Goal: Task Accomplishment & Management: Complete application form

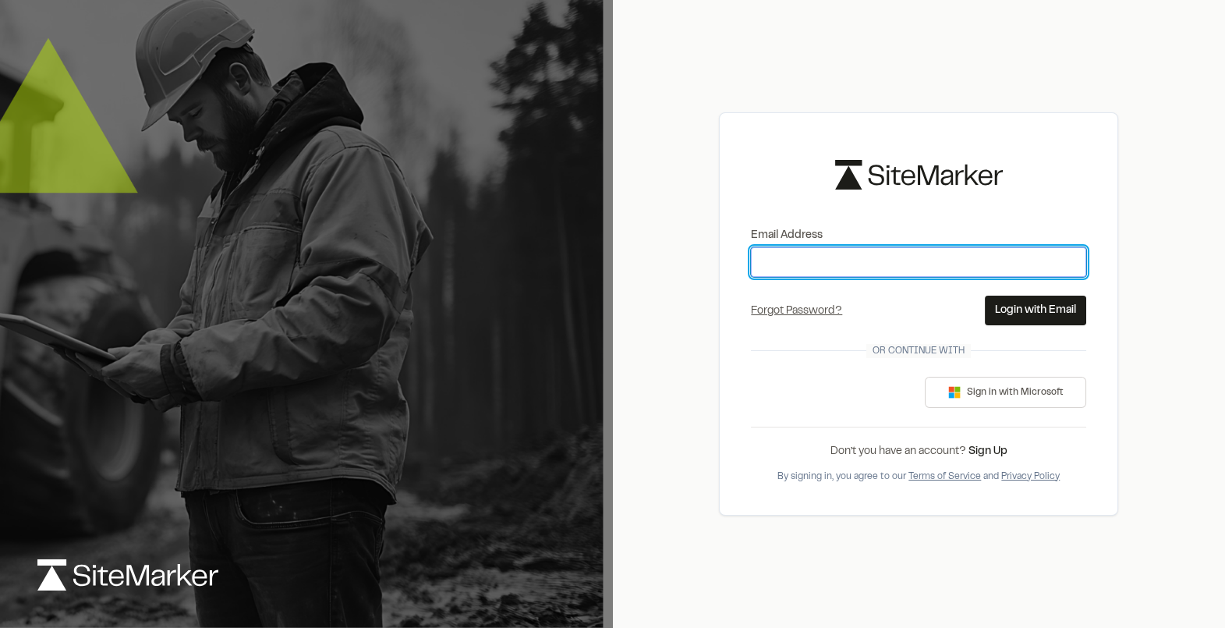
click at [788, 264] on input "Email Address" at bounding box center [918, 262] width 335 height 30
type input "**********"
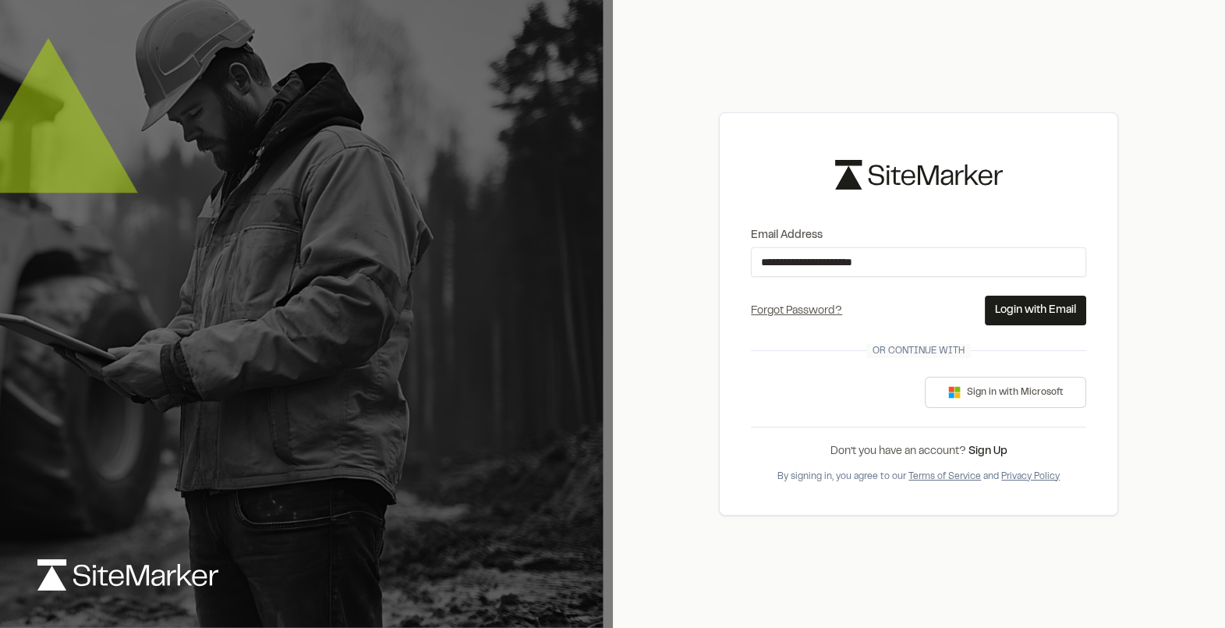
click at [1023, 311] on button "Login with Email" at bounding box center [1035, 311] width 101 height 30
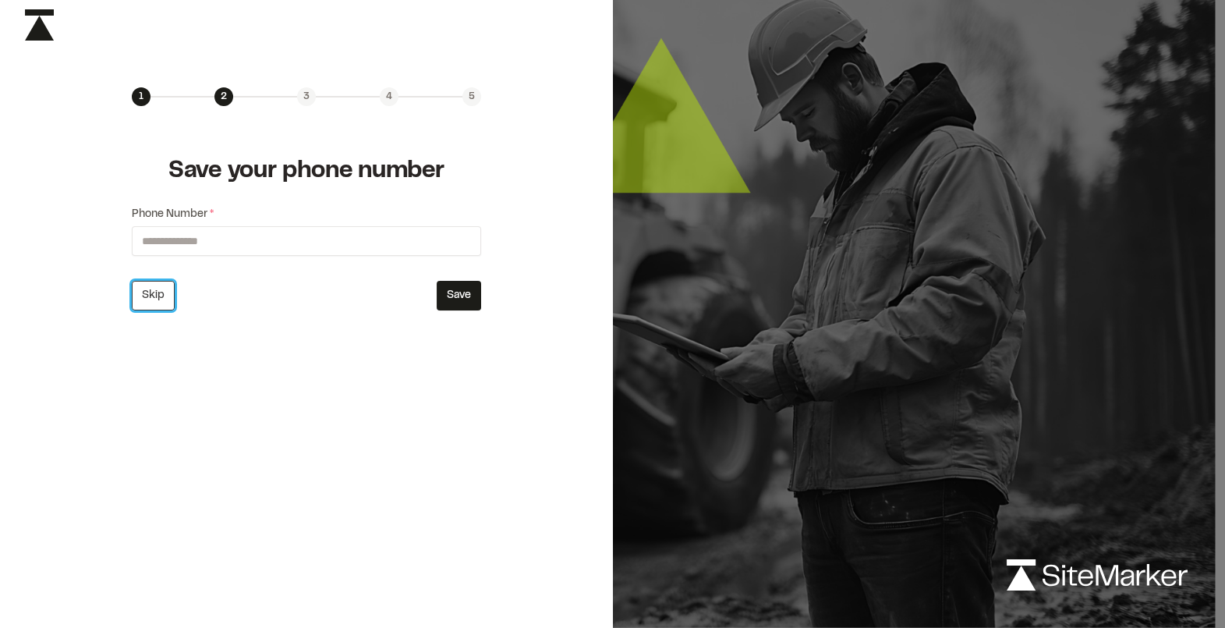
click at [158, 298] on button "Skip" at bounding box center [153, 296] width 43 height 30
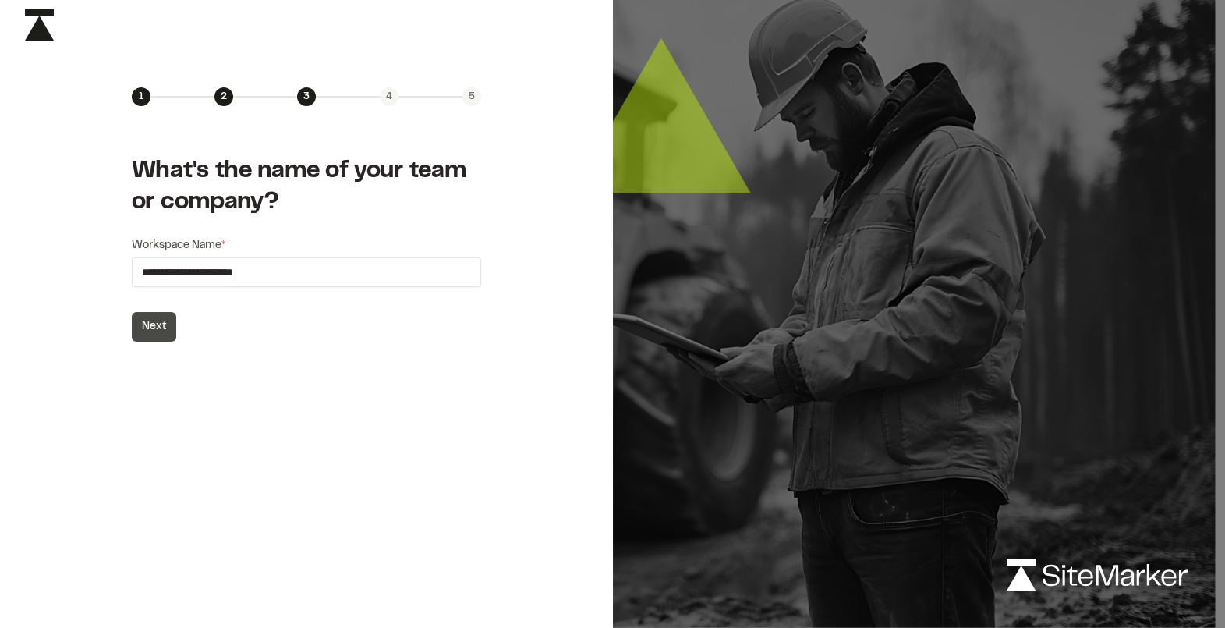
click at [160, 328] on button "Next" at bounding box center [154, 327] width 44 height 30
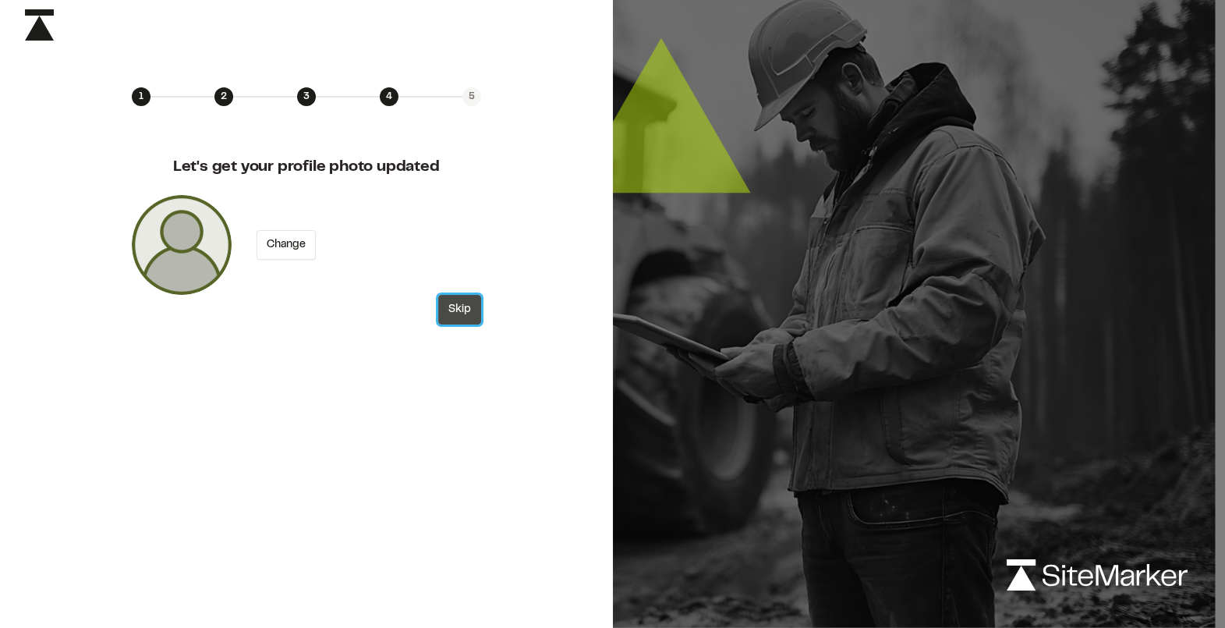
click at [467, 312] on button "Skip" at bounding box center [459, 310] width 43 height 30
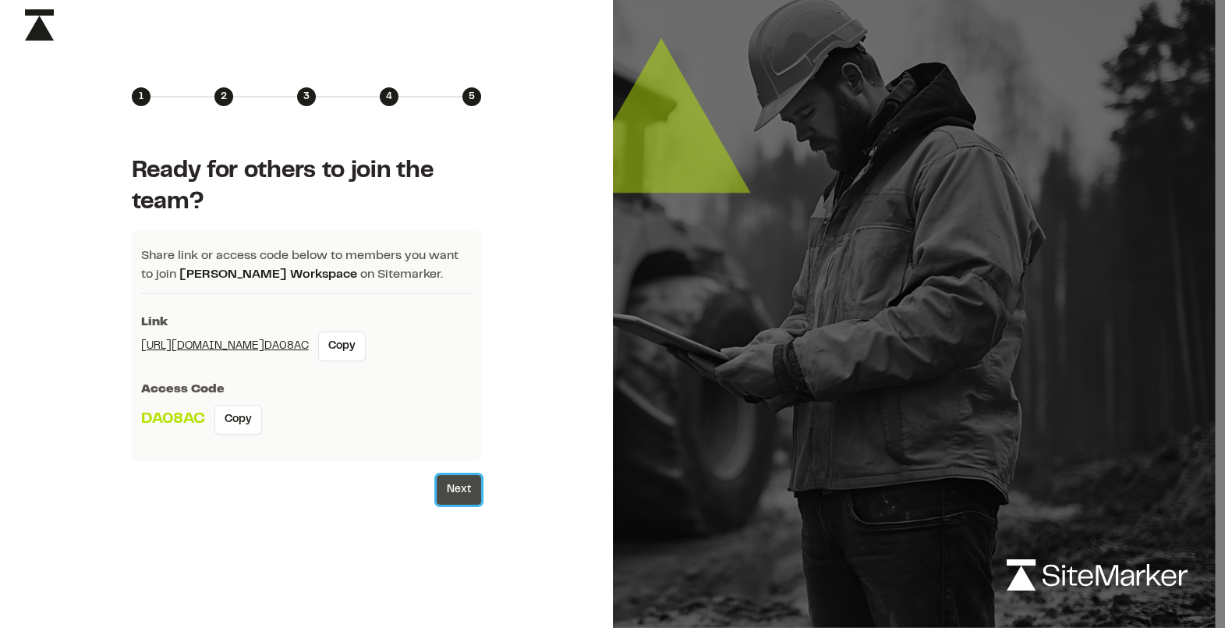
click at [465, 491] on button "Next" at bounding box center [459, 490] width 44 height 30
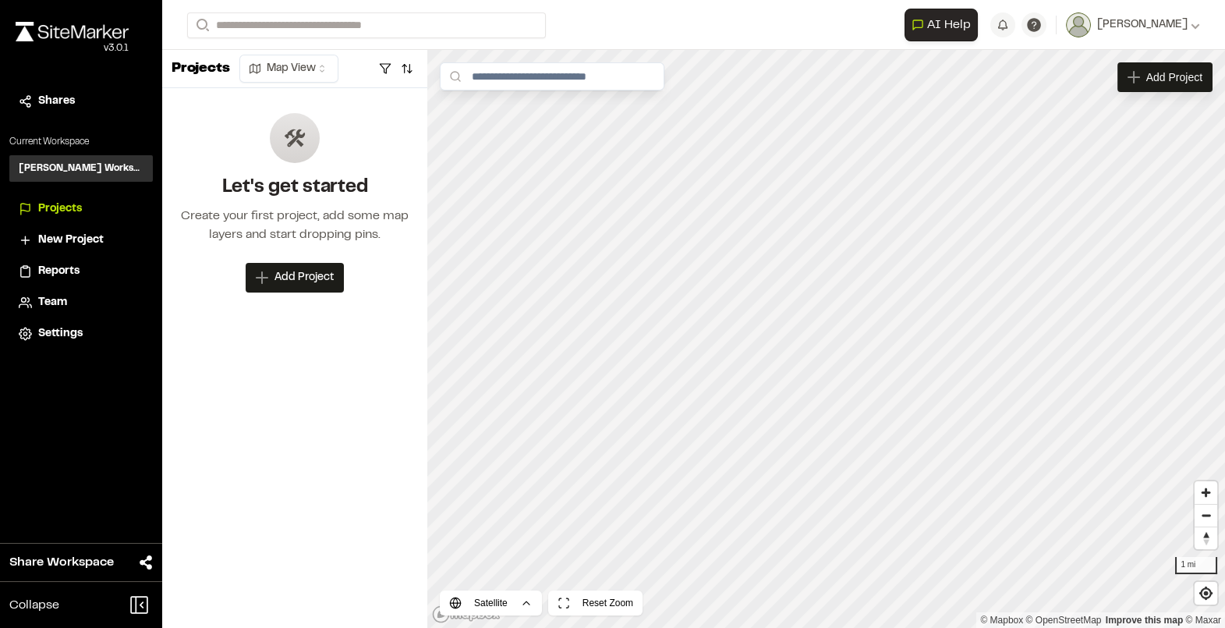
click at [64, 302] on span "Team" at bounding box center [52, 302] width 29 height 17
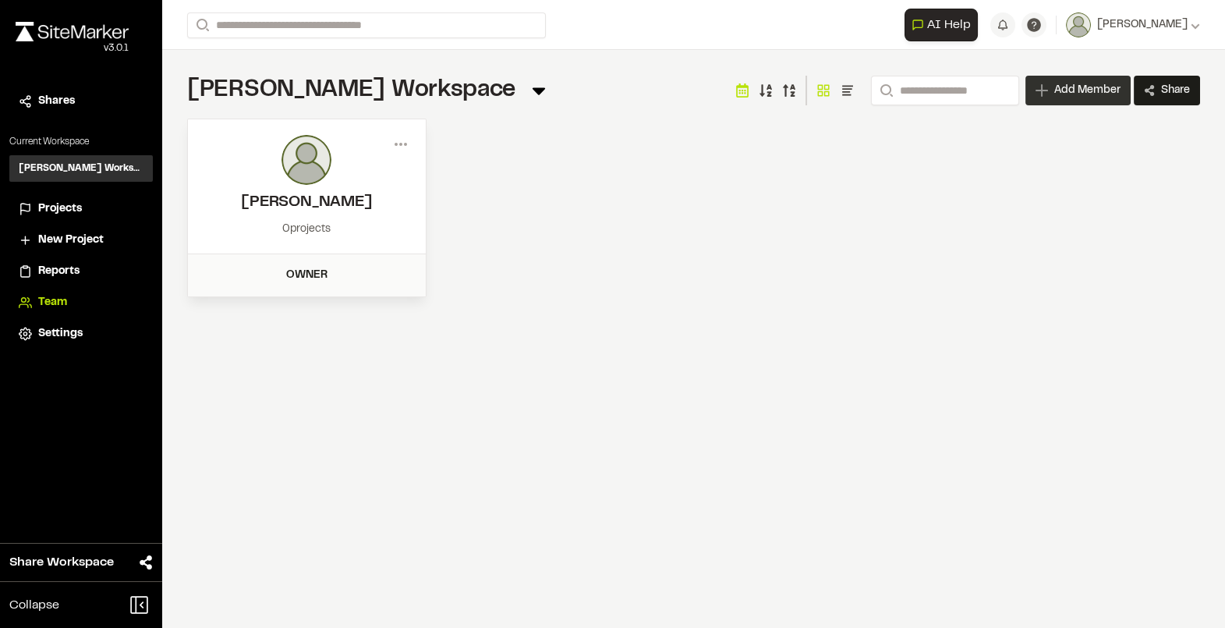
click at [1067, 88] on span "Add Member" at bounding box center [1087, 91] width 66 height 16
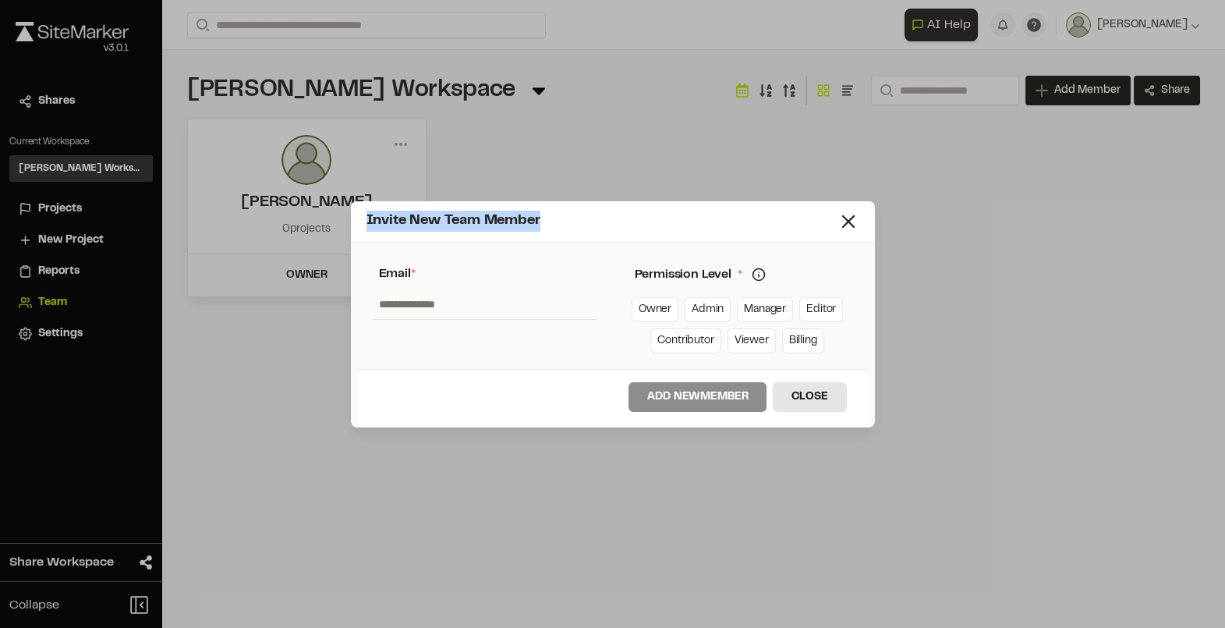
drag, startPoint x: 675, startPoint y: 225, endPoint x: 703, endPoint y: 211, distance: 31.4
click at [703, 211] on div "Invite New Team Member" at bounding box center [601, 221] width 471 height 21
click at [780, 224] on div "Invite New Team Member" at bounding box center [601, 221] width 471 height 21
click at [862, 222] on div "Invite New Team Member" at bounding box center [613, 221] width 524 height 41
click at [851, 221] on icon at bounding box center [848, 222] width 22 height 22
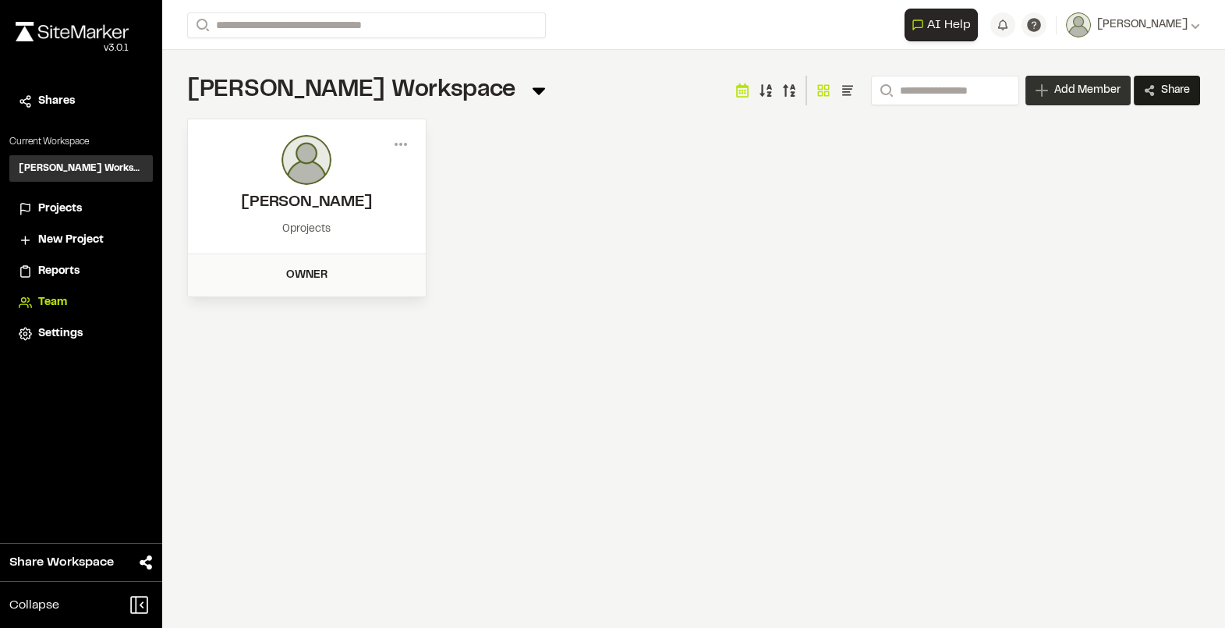
click at [1073, 83] on span "Add Member" at bounding box center [1087, 91] width 66 height 16
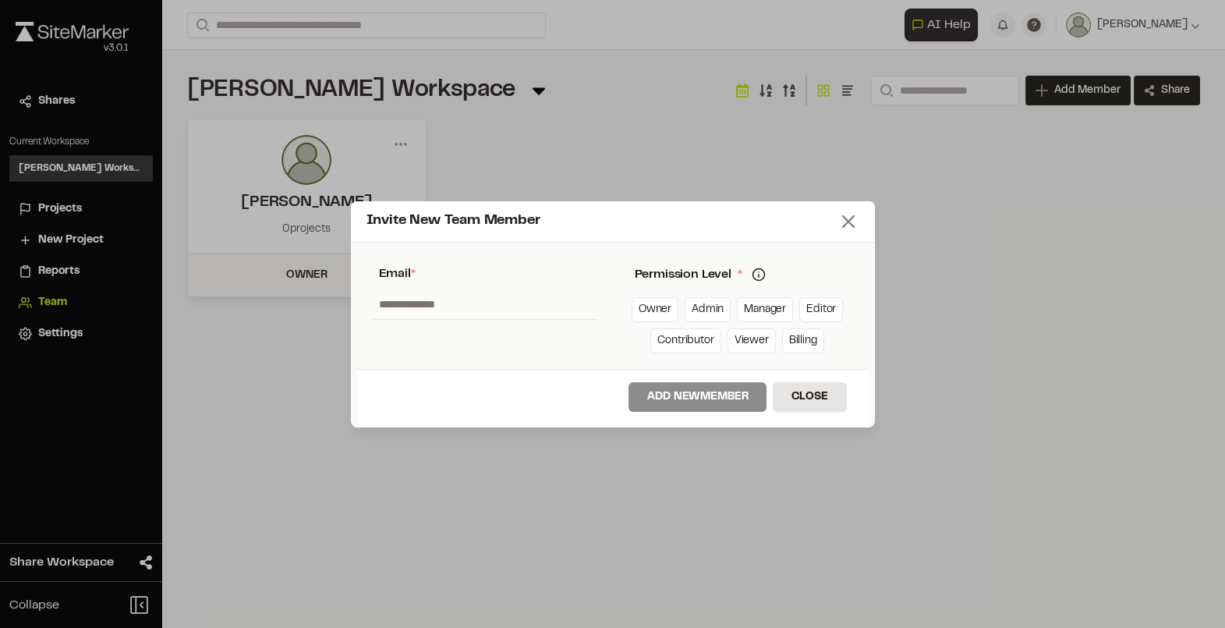
click at [845, 221] on icon at bounding box center [848, 222] width 22 height 22
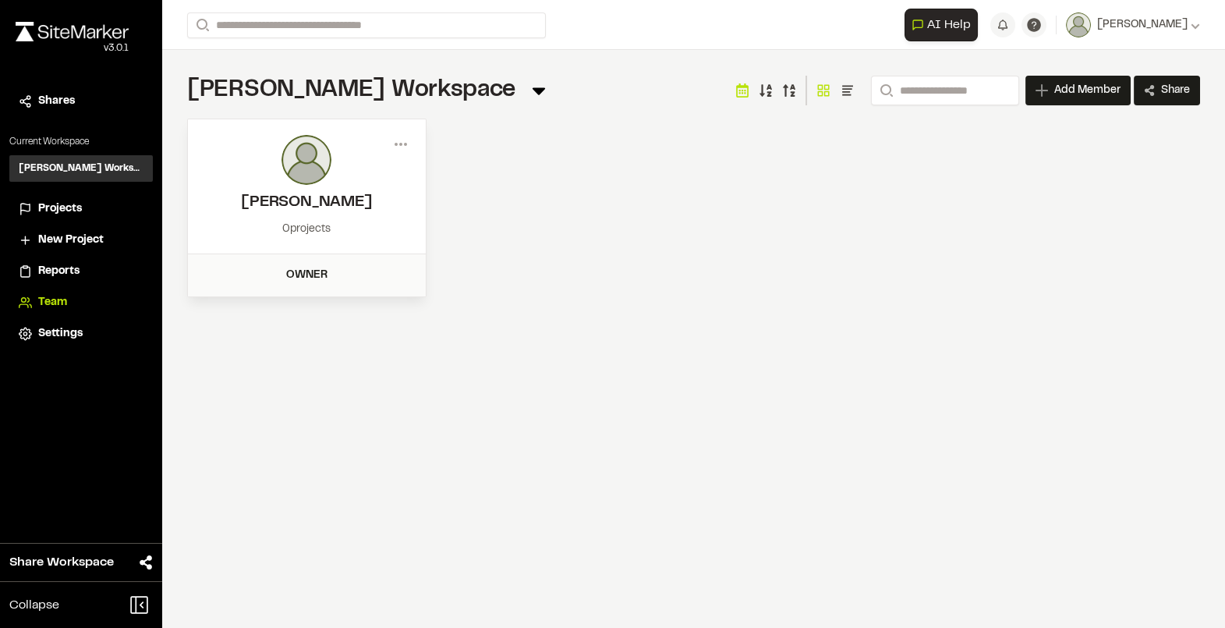
click at [47, 197] on li "Projects" at bounding box center [80, 209] width 143 height 30
click at [47, 207] on span "Projects" at bounding box center [60, 208] width 44 height 17
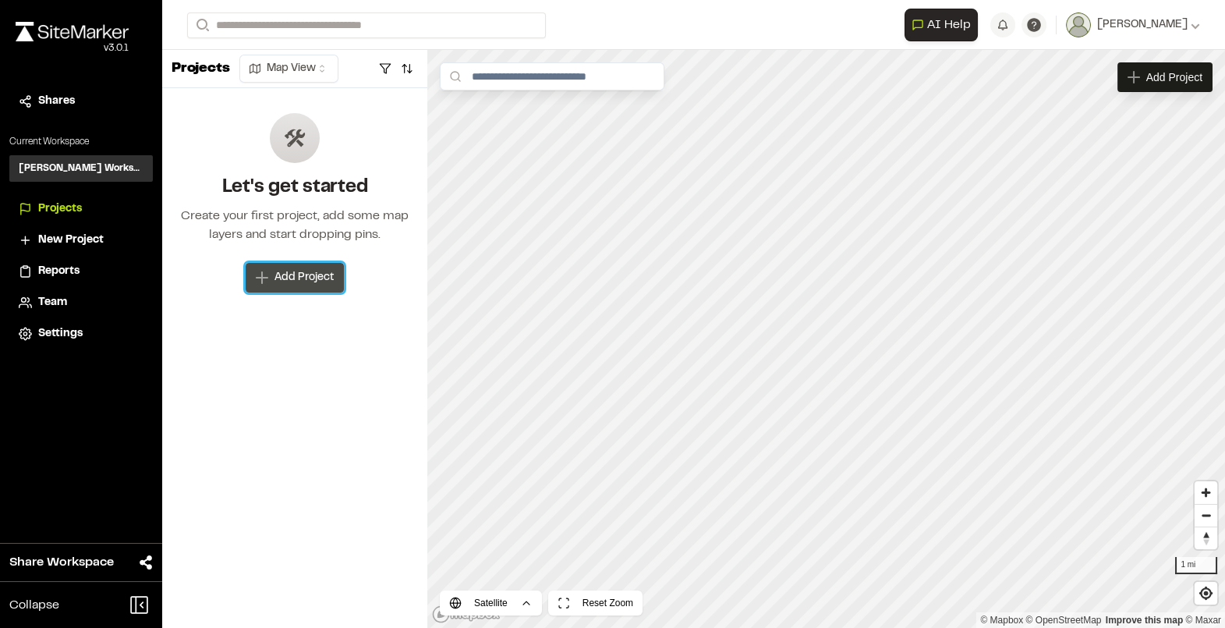
click at [320, 289] on button "Add Project" at bounding box center [295, 278] width 98 height 30
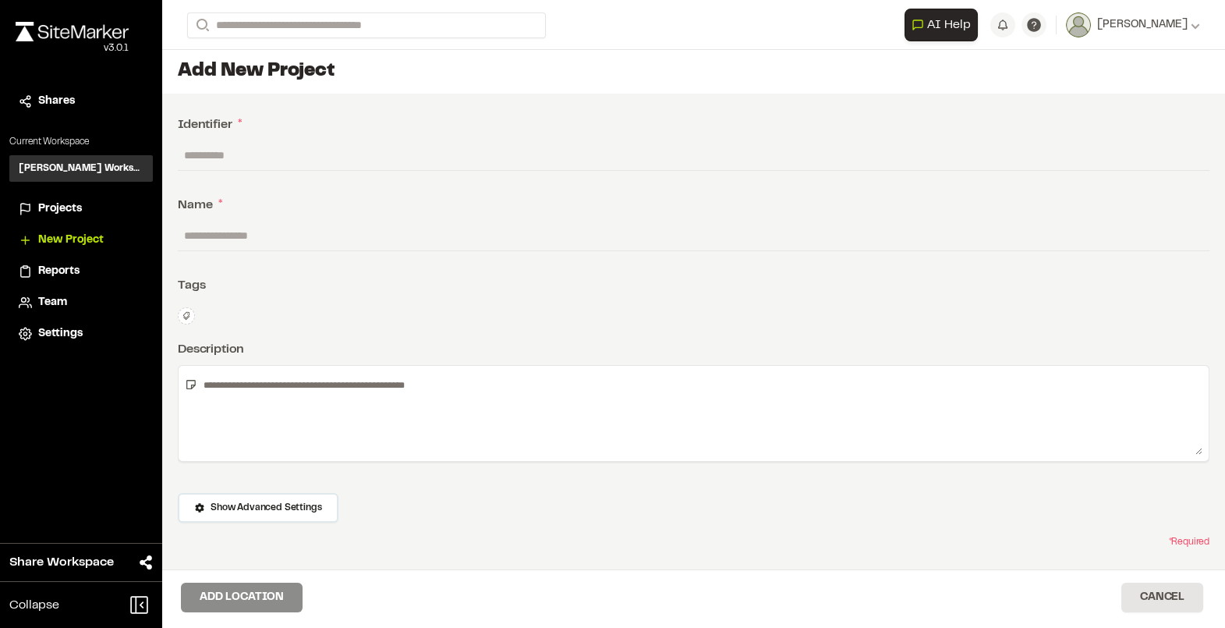
click at [253, 154] on input "text" at bounding box center [694, 155] width 1032 height 30
type input "*"
type input "*******"
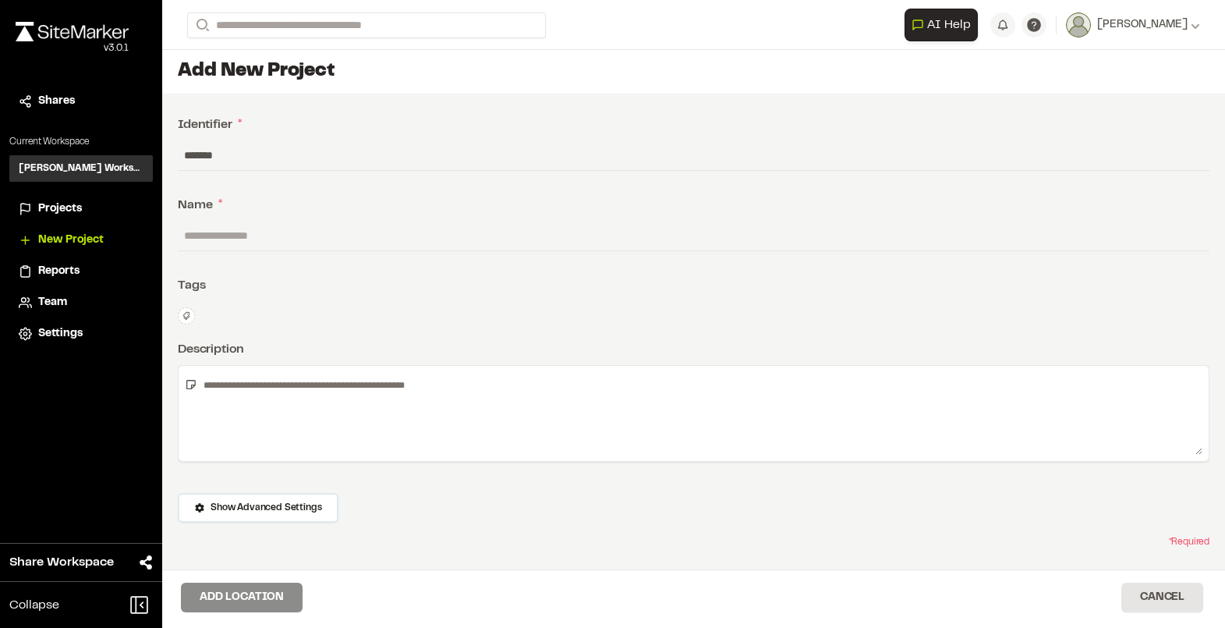
click at [264, 225] on input "text" at bounding box center [694, 236] width 1032 height 30
type input "*"
type input "**********"
click at [324, 338] on div "**********" at bounding box center [693, 367] width 1063 height 547
click at [303, 398] on textarea at bounding box center [699, 413] width 1005 height 83
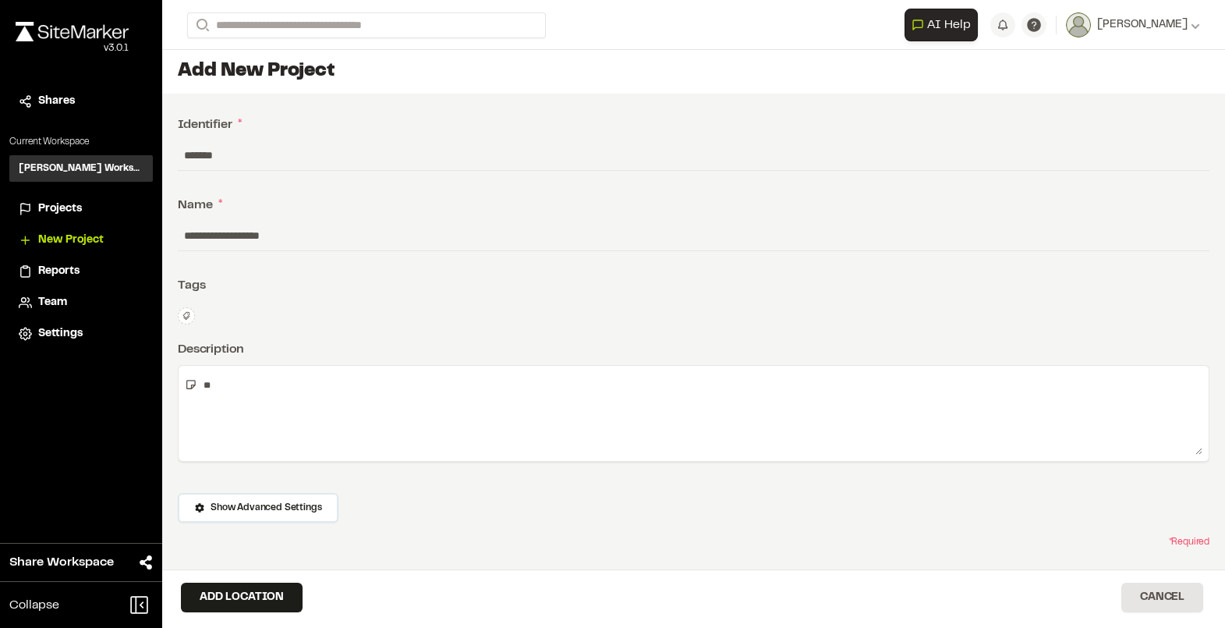
type textarea "*"
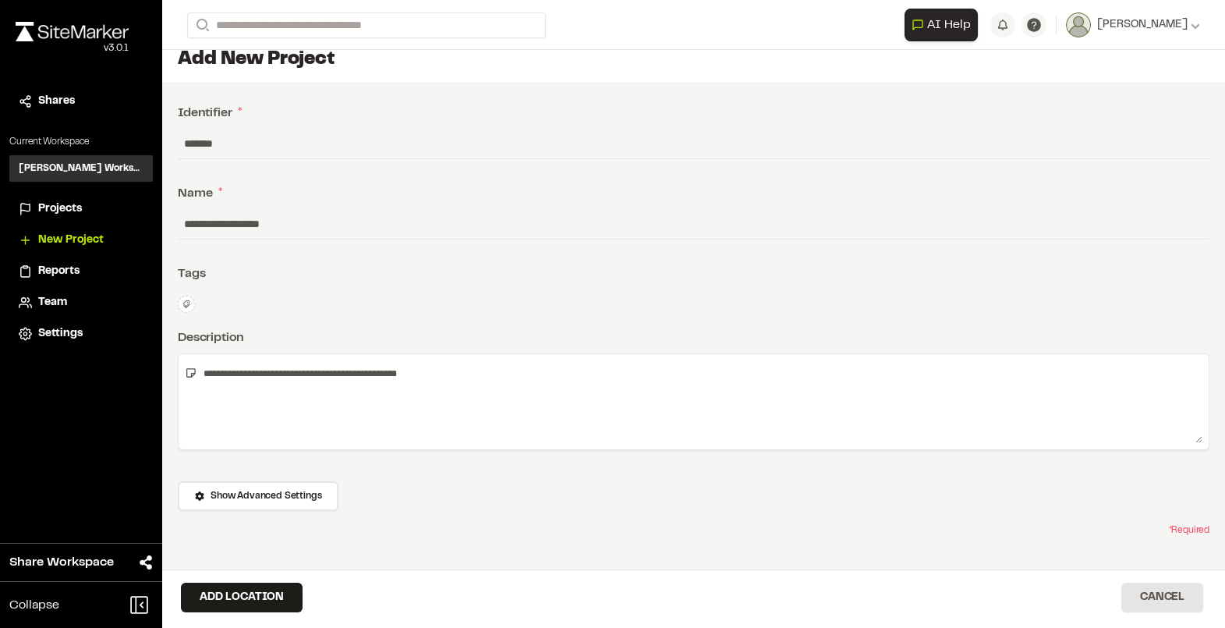
type textarea "**********"
